Goal: Task Accomplishment & Management: Use online tool/utility

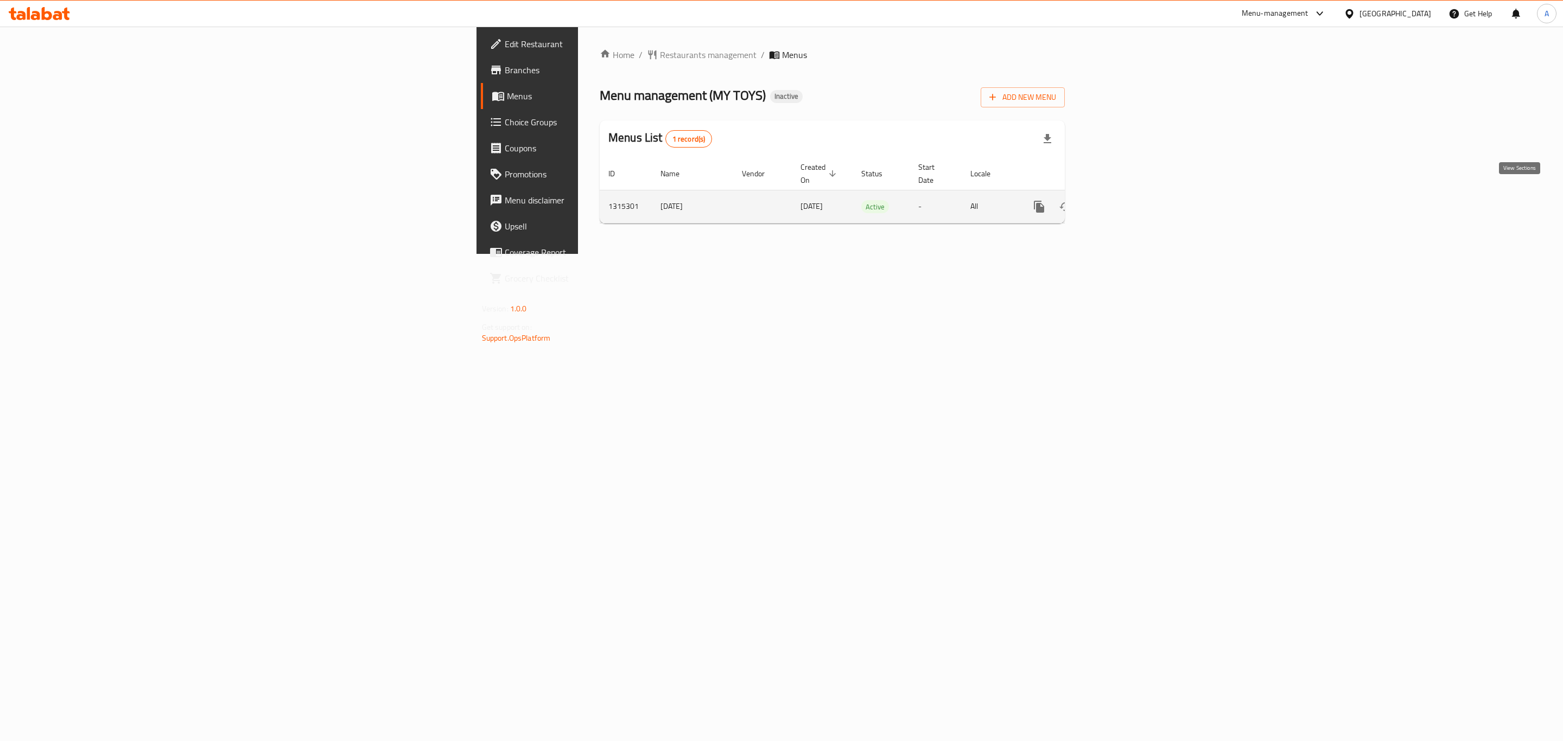
click at [1124, 200] on icon "enhanced table" at bounding box center [1117, 206] width 13 height 13
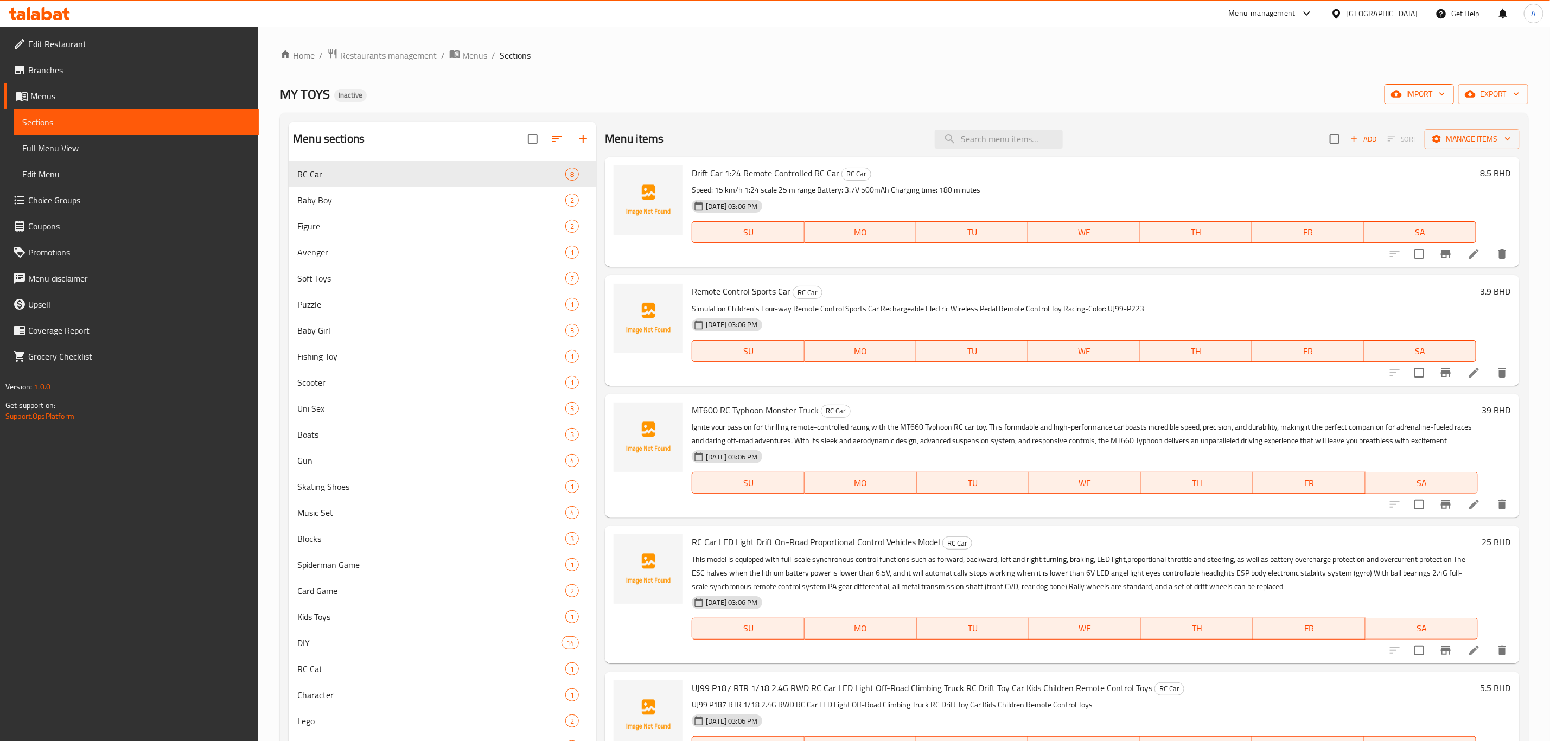
click at [1432, 100] on span "import" at bounding box center [1420, 94] width 52 height 14
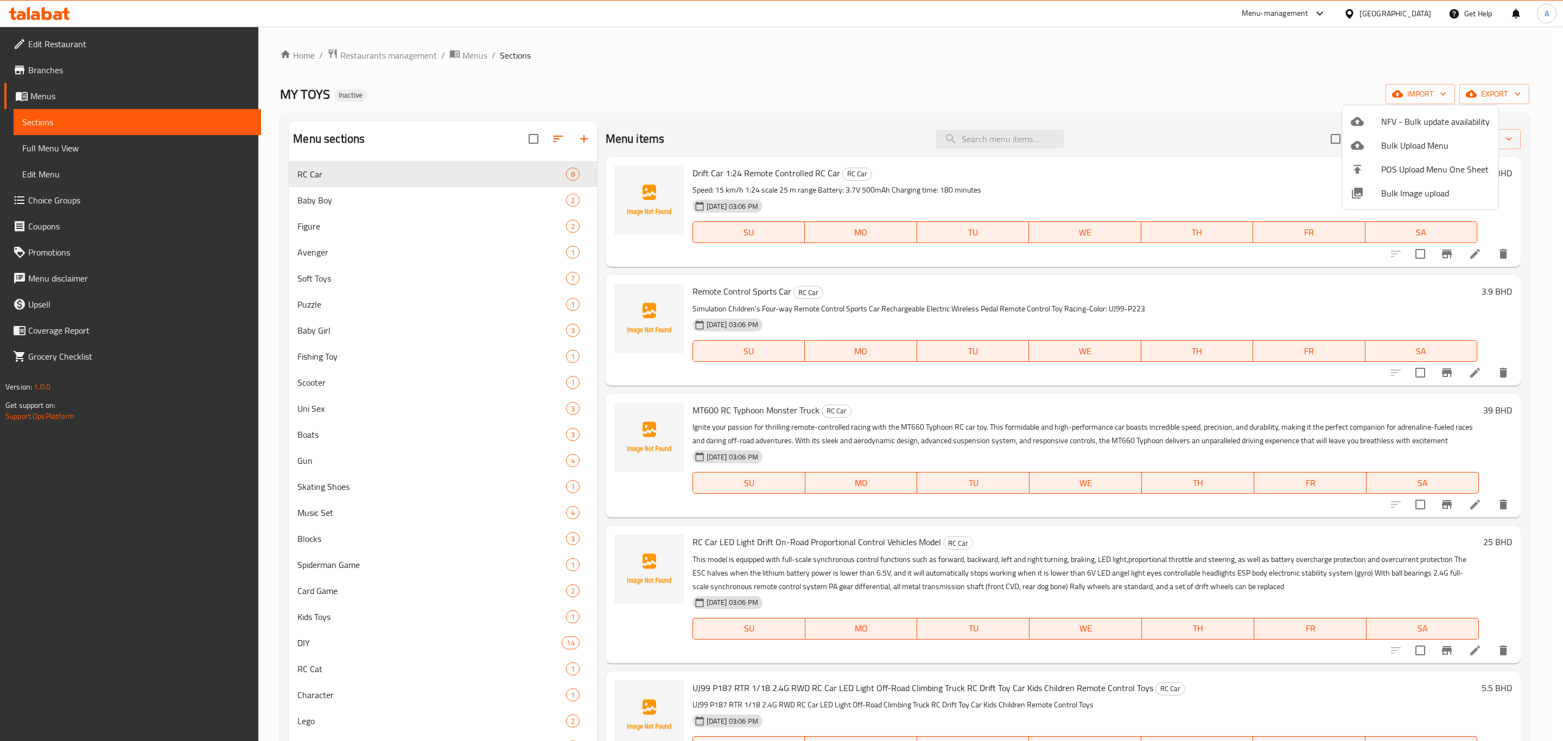
click at [1516, 103] on div at bounding box center [781, 370] width 1563 height 741
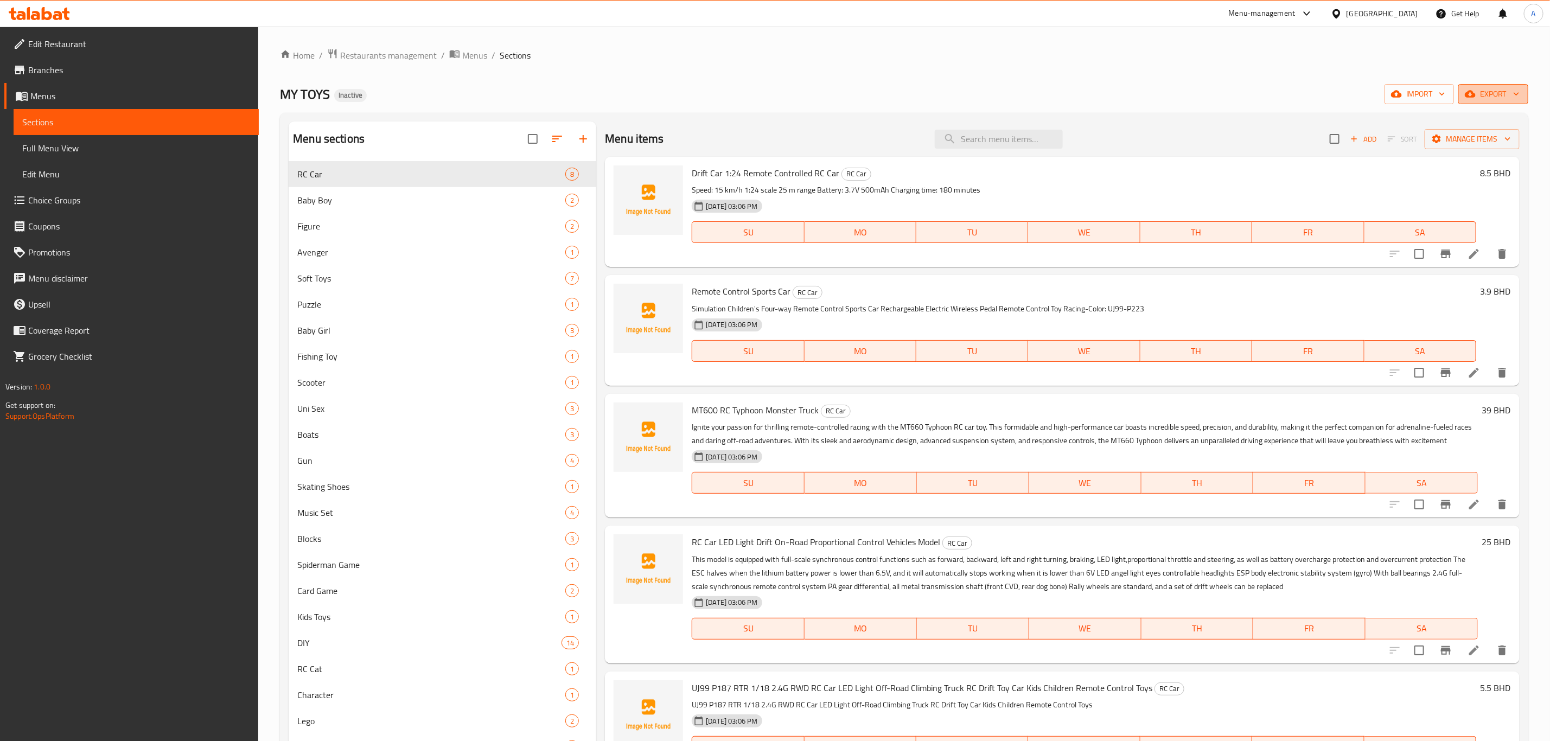
click at [1514, 103] on button "export" at bounding box center [1494, 94] width 70 height 20
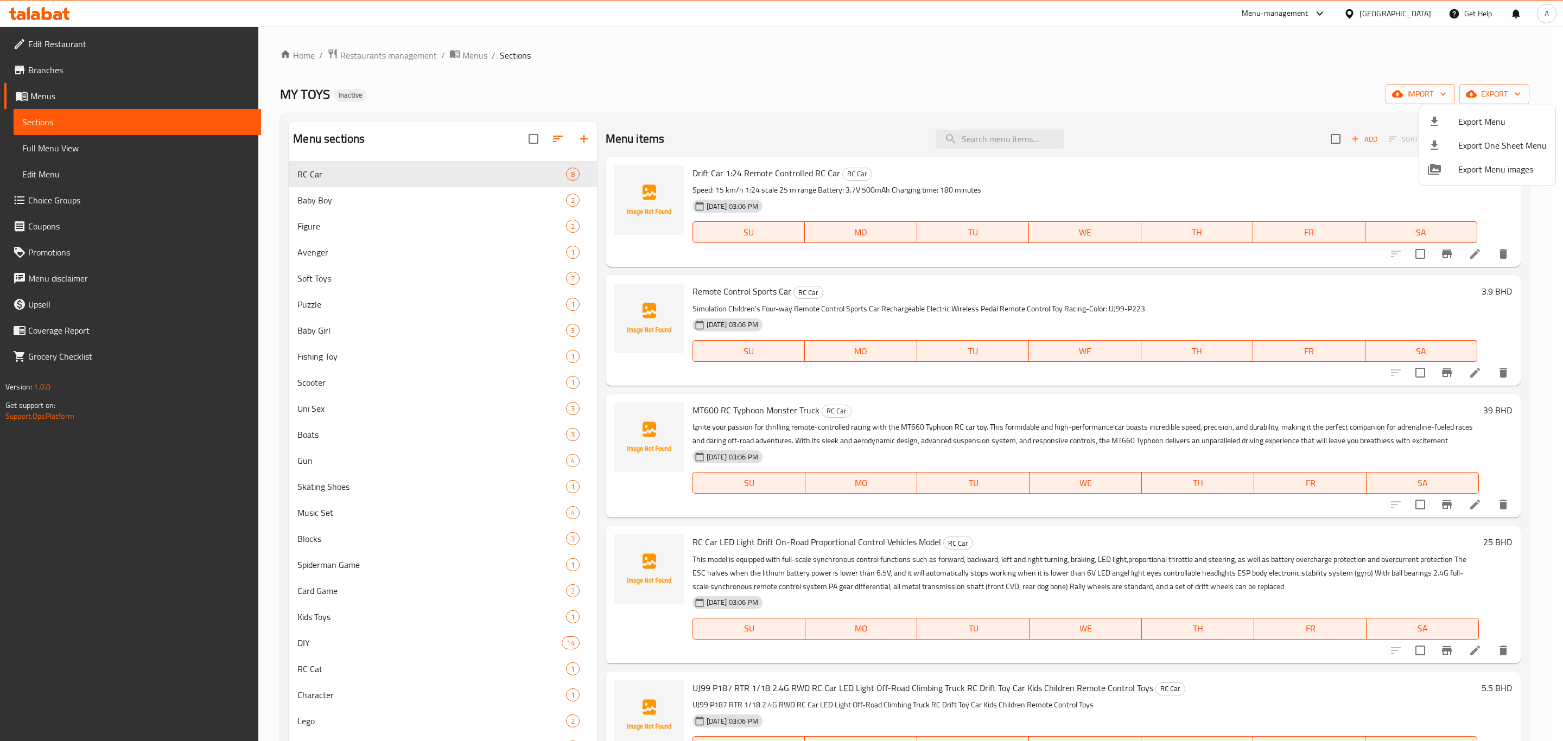
click at [1488, 121] on span "Export Menu" at bounding box center [1502, 121] width 88 height 13
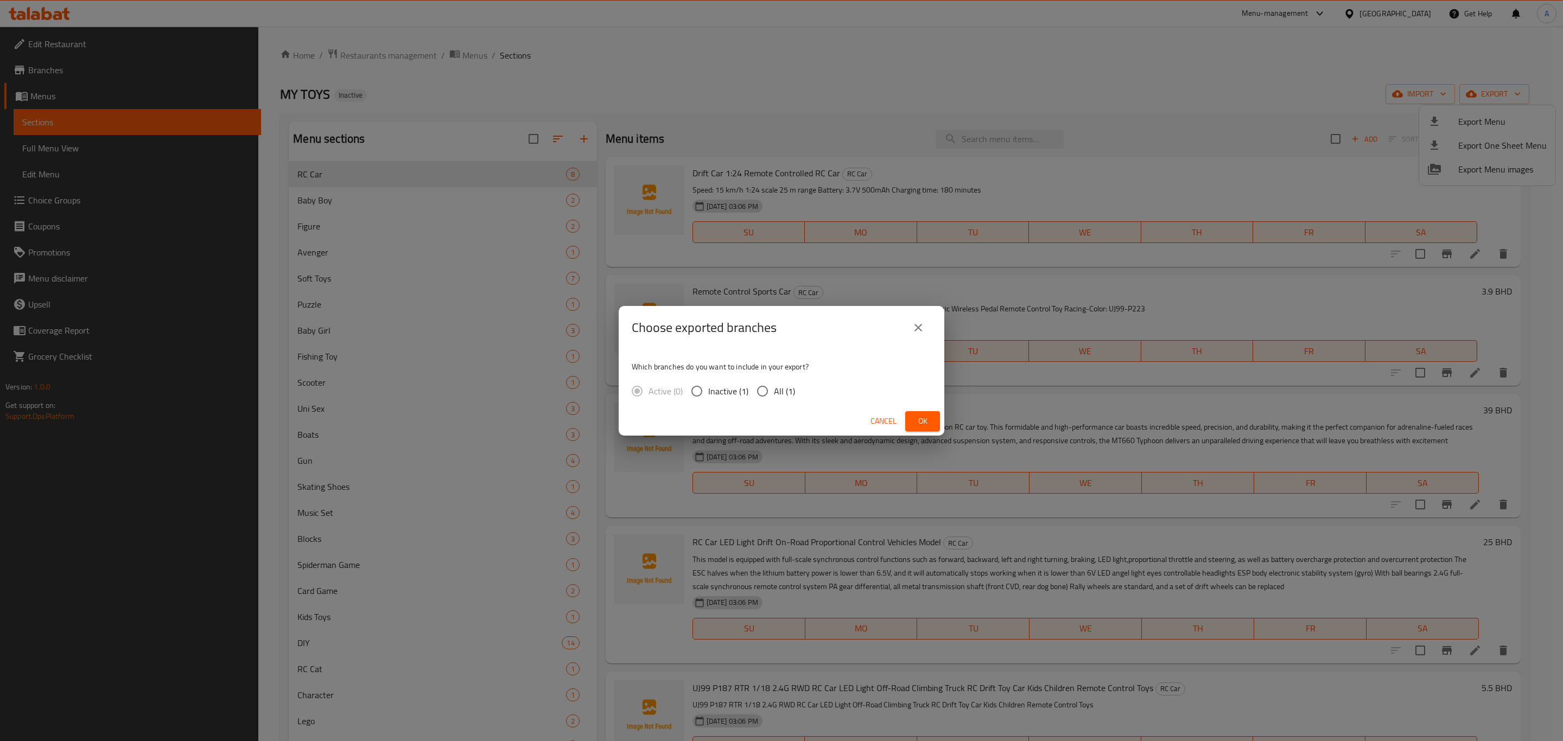
click at [747, 392] on span "Inactive (1)" at bounding box center [728, 391] width 40 height 13
click at [708, 392] on input "Inactive (1)" at bounding box center [696, 391] width 23 height 23
radio input "true"
click at [766, 398] on input "All (1)" at bounding box center [762, 391] width 23 height 23
radio input "true"
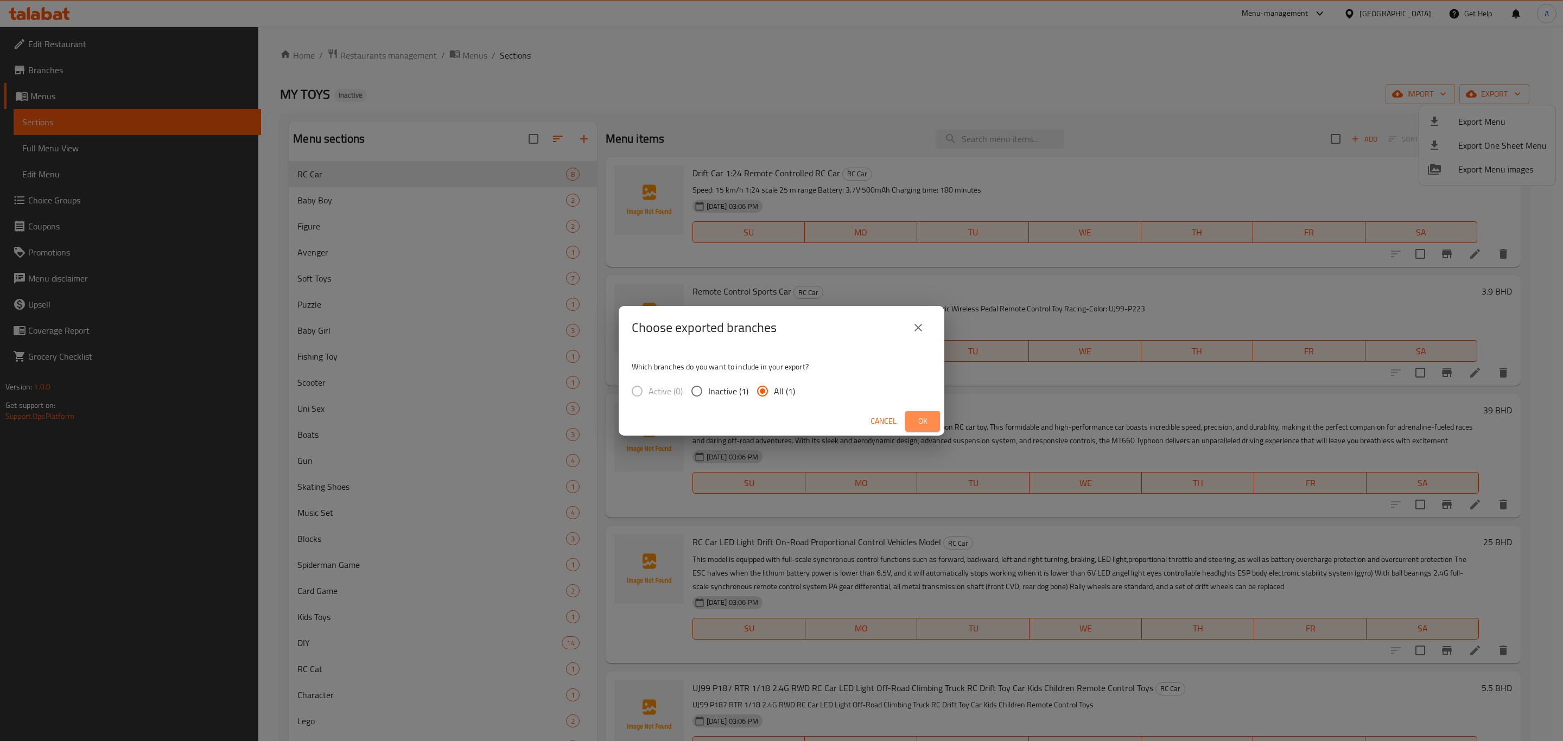
click at [926, 415] on span "Ok" at bounding box center [922, 422] width 17 height 14
